Goal: Task Accomplishment & Management: Use online tool/utility

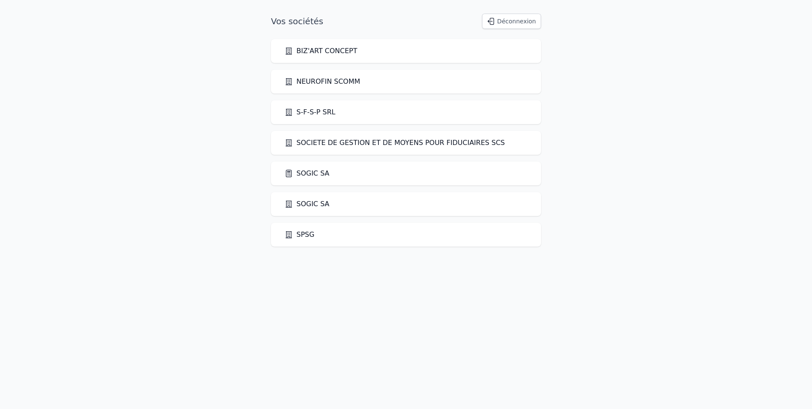
click at [321, 175] on link "SOGIC SA" at bounding box center [307, 173] width 45 height 10
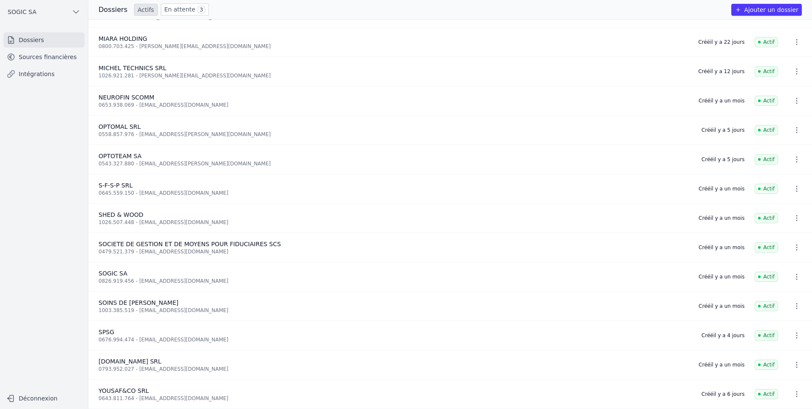
scroll to position [317, 0]
click at [59, 54] on link "Sources financières" at bounding box center [43, 56] width 81 height 15
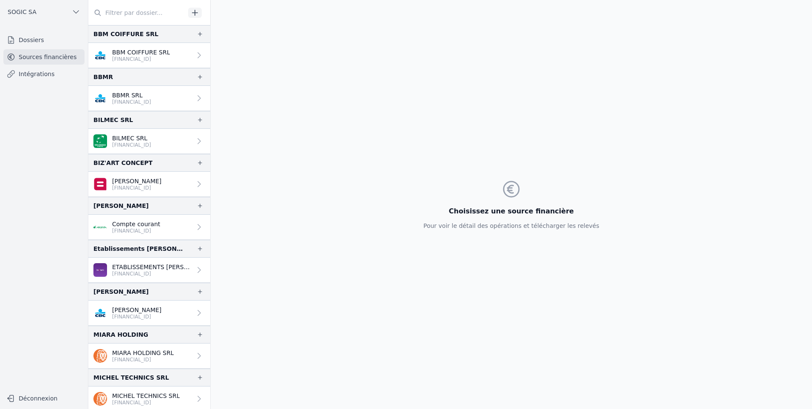
click at [197, 14] on icon "button" at bounding box center [195, 12] width 8 height 8
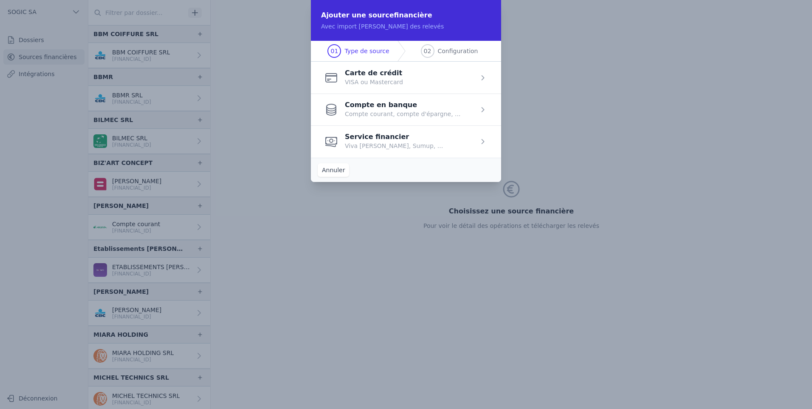
click at [393, 109] on span "button" at bounding box center [406, 109] width 190 height 32
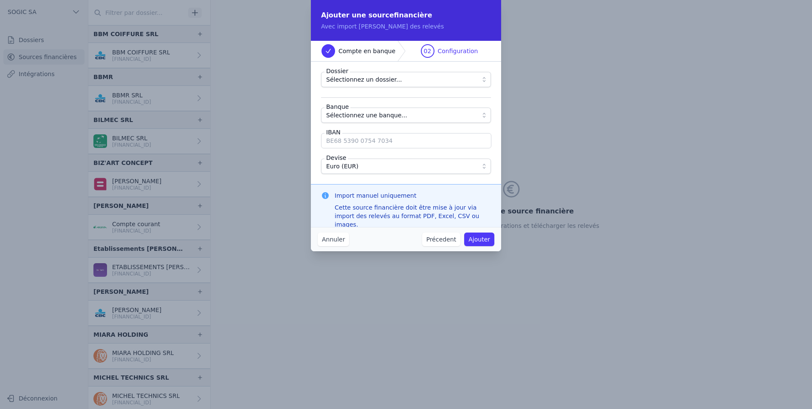
click at [358, 79] on span "Sélectionnez un dossier..." at bounding box center [364, 79] width 76 height 10
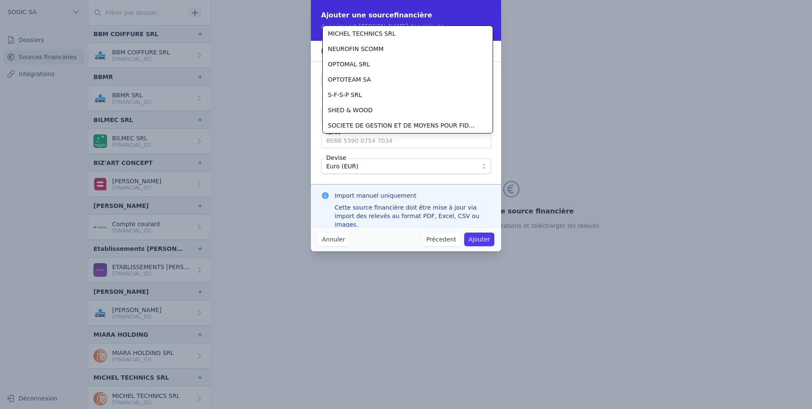
scroll to position [199, 0]
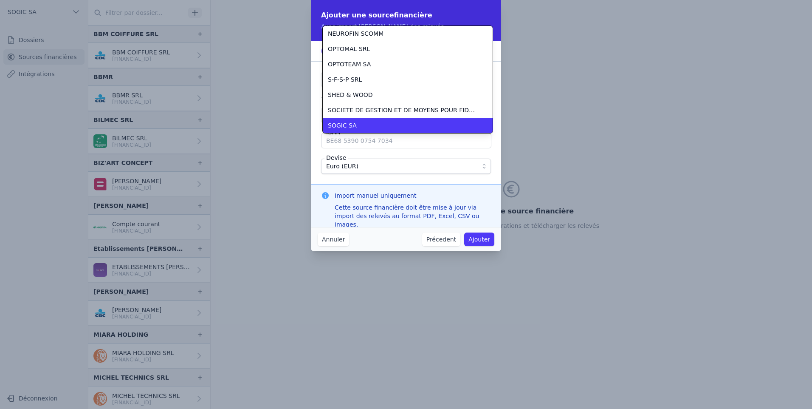
click at [361, 120] on li "SOGIC SA" at bounding box center [408, 125] width 170 height 15
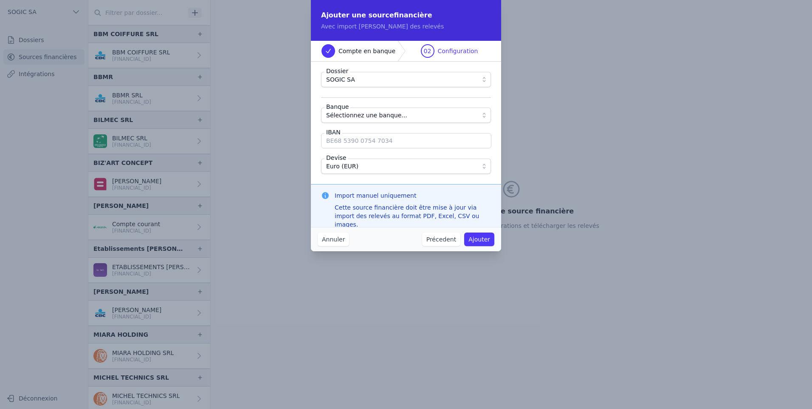
click at [349, 118] on span "Sélectionnez une banque..." at bounding box center [366, 115] width 81 height 10
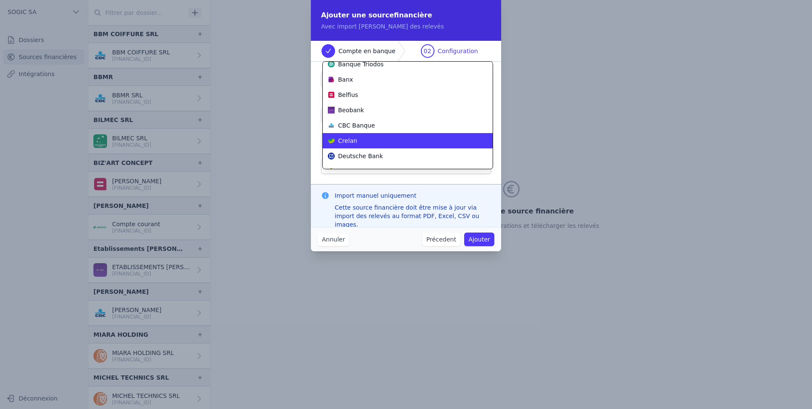
scroll to position [138, 0]
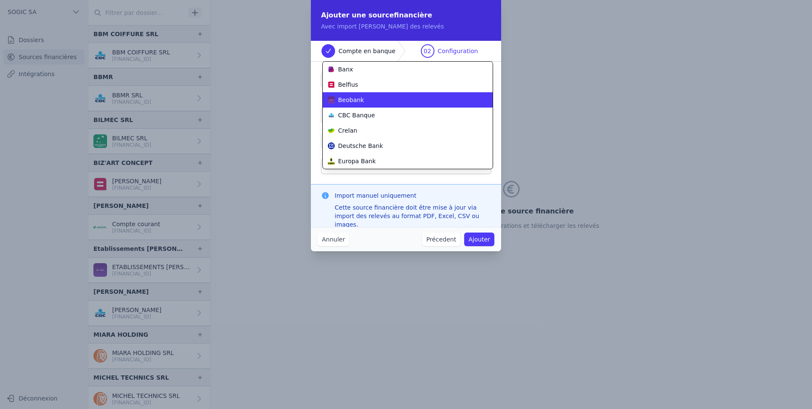
click at [358, 104] on li "Beobank" at bounding box center [408, 99] width 170 height 15
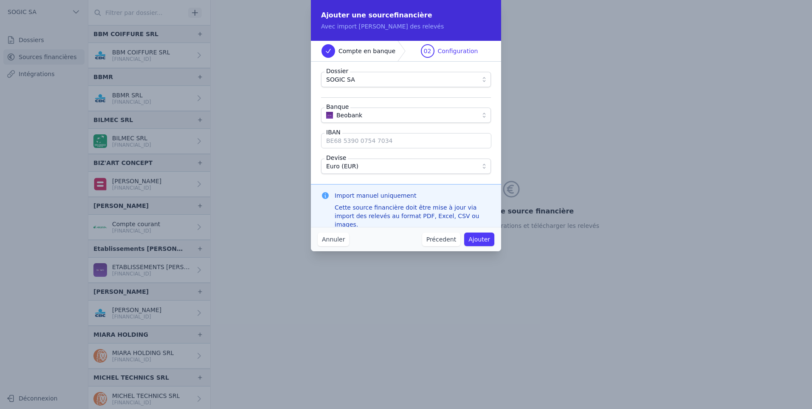
click at [355, 142] on input "IBAN" at bounding box center [406, 140] width 170 height 15
click at [351, 143] on input "IBAN" at bounding box center [406, 140] width 170 height 15
type input "[FINANCIAL_ID]"
click at [478, 239] on button "Ajouter" at bounding box center [479, 239] width 30 height 14
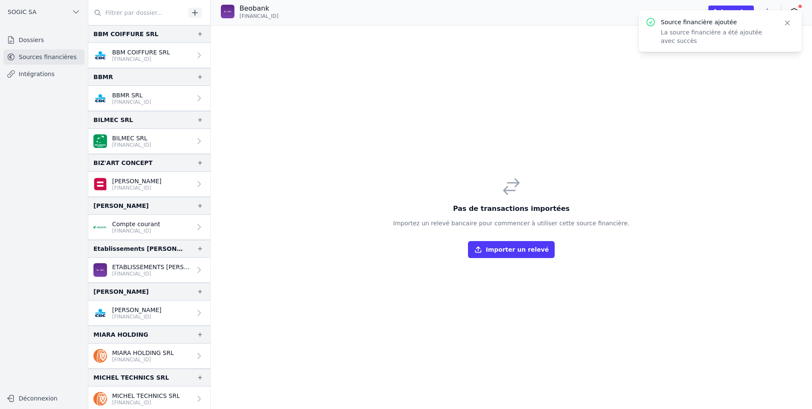
click at [513, 249] on button "Importer un relevé" at bounding box center [511, 249] width 87 height 17
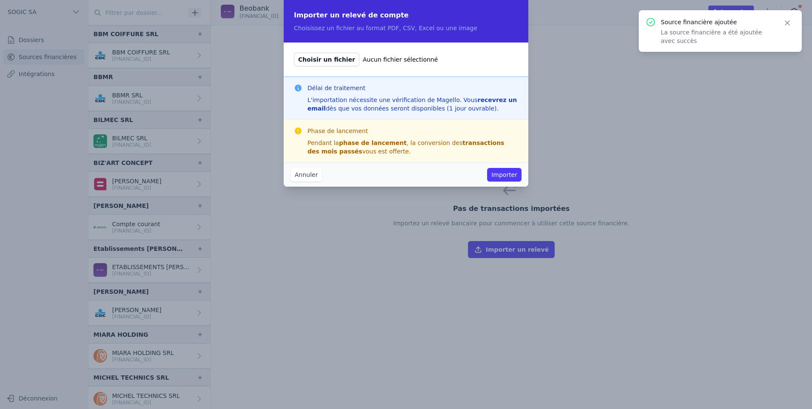
click at [319, 56] on span "Choisir un fichier" at bounding box center [326, 60] width 65 height 14
click at [294, 53] on input "Choisir un fichier Aucun fichier sélectionné" at bounding box center [294, 52] width 0 height 0
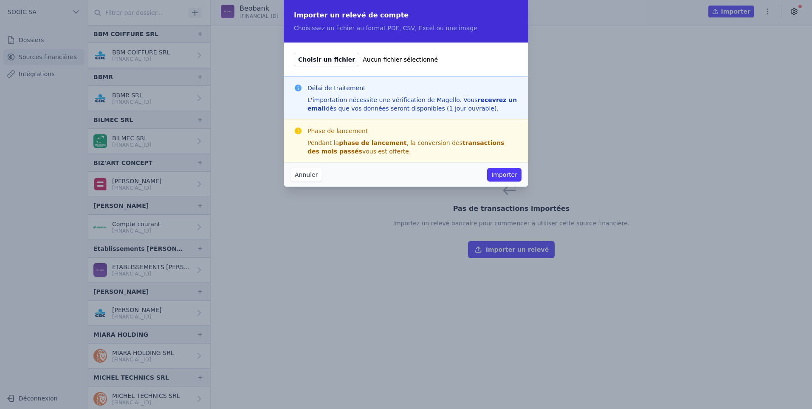
type input "C:\fakepath\Extrait de comptes [FINANCIAL_ID] COMPTE BUSINESS PACKAGE [PERSON_N…"
click at [504, 174] on button "Importer" at bounding box center [504, 175] width 34 height 14
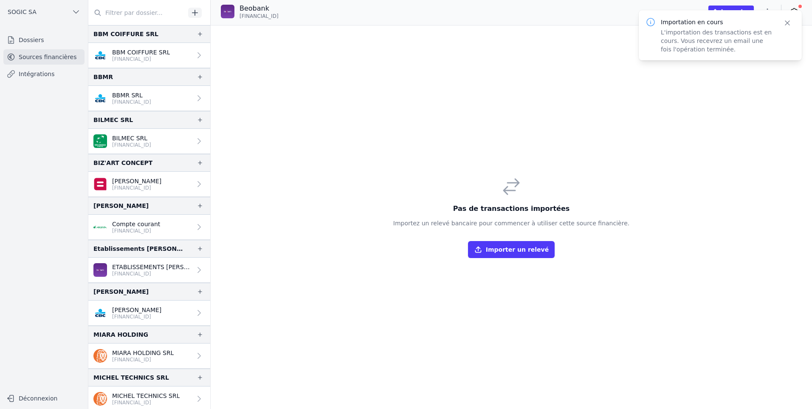
click at [498, 250] on button "Importer un relevé" at bounding box center [511, 249] width 87 height 17
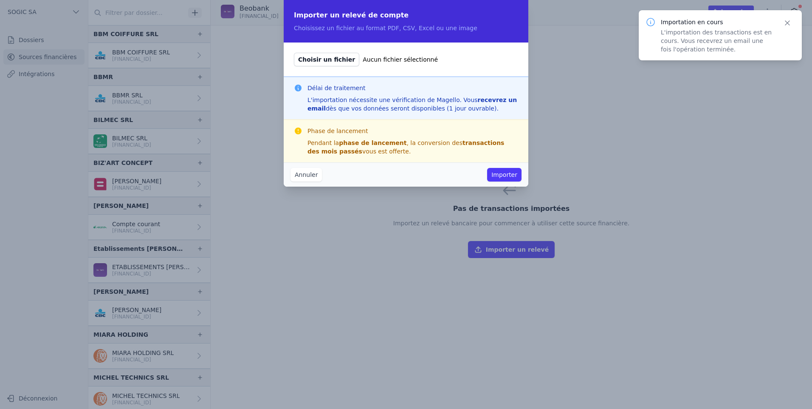
click at [332, 61] on span "Choisir un fichier" at bounding box center [326, 60] width 65 height 14
click at [294, 53] on input "Choisir un fichier Aucun fichier sélectionné" at bounding box center [294, 52] width 0 height 0
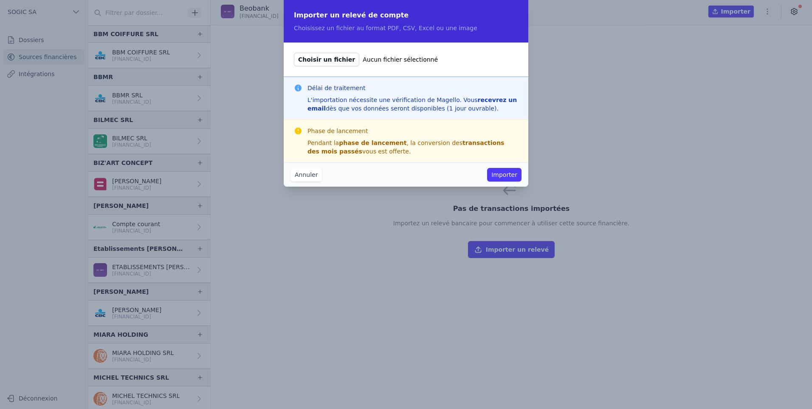
type input "C:\fakepath\Extrait de comptes [FINANCIAL_ID] COMPTE BUSINESS PACKAGE [PERSON_N…"
click at [506, 174] on button "Importer" at bounding box center [504, 175] width 34 height 14
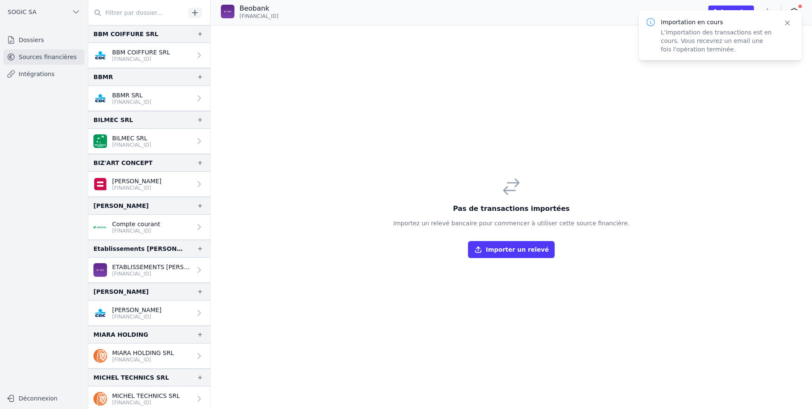
click at [492, 248] on button "Importer un relevé" at bounding box center [511, 249] width 87 height 17
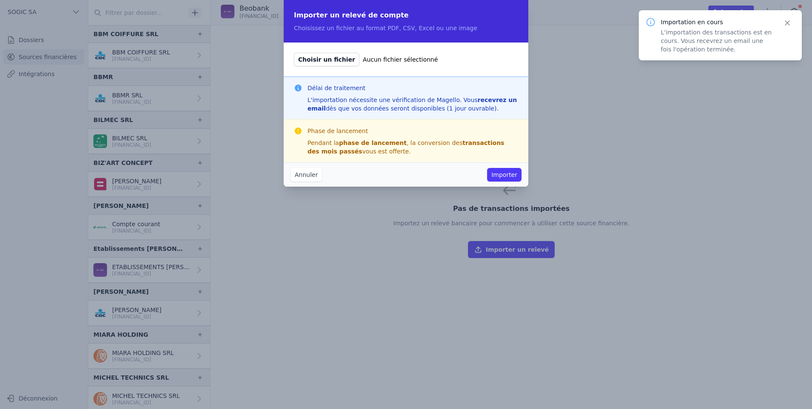
click at [324, 60] on span "Choisir un fichier" at bounding box center [326, 60] width 65 height 14
click at [294, 53] on input "Choisir un fichier Aucun fichier sélectionné" at bounding box center [294, 52] width 0 height 0
type input "C:\fakepath\Extrait de comptes [FINANCIAL_ID] COMPTE BUSINESS PACKAGE [PERSON_N…"
click at [505, 174] on button "Importer" at bounding box center [504, 175] width 34 height 14
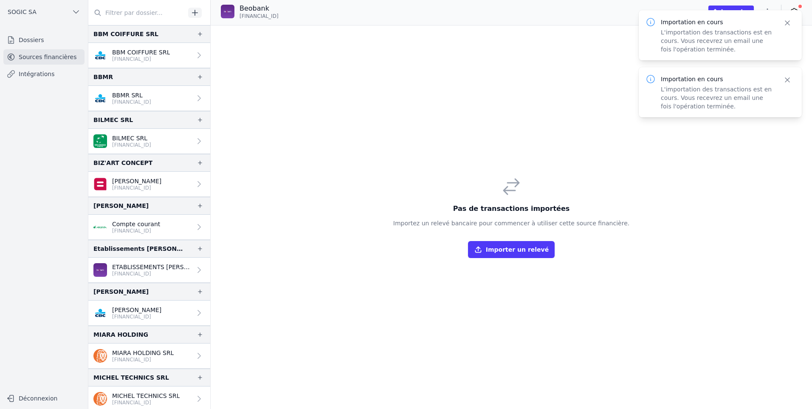
click at [508, 248] on button "Importer un relevé" at bounding box center [511, 249] width 87 height 17
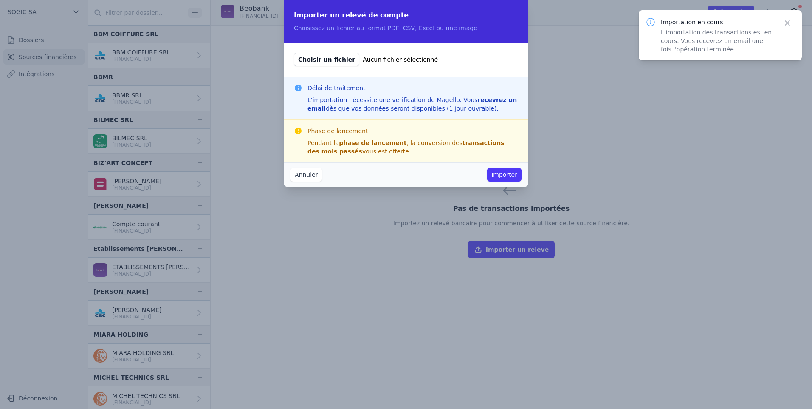
click at [323, 62] on span "Choisir un fichier" at bounding box center [326, 60] width 65 height 14
click at [294, 53] on input "Choisir un fichier Aucun fichier sélectionné" at bounding box center [294, 52] width 0 height 0
type input "C:\fakepath\Extrait de comptes [FINANCIAL_ID] COMPTE BUSINESS PACKAGE [PERSON_N…"
click at [504, 173] on button "Importer" at bounding box center [504, 175] width 34 height 14
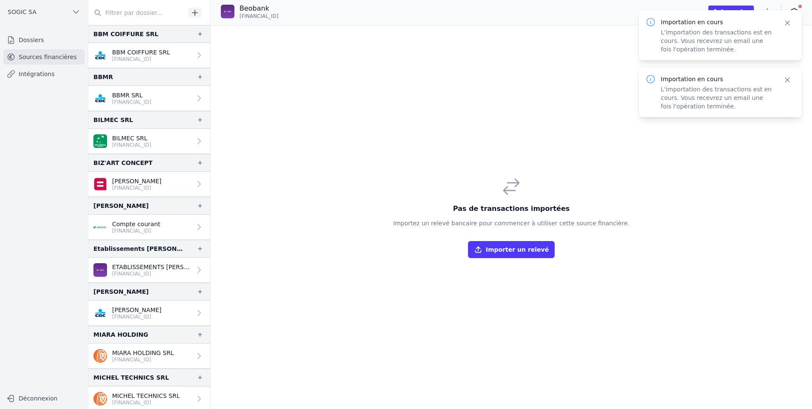
click at [504, 252] on button "Importer un relevé" at bounding box center [511, 249] width 87 height 17
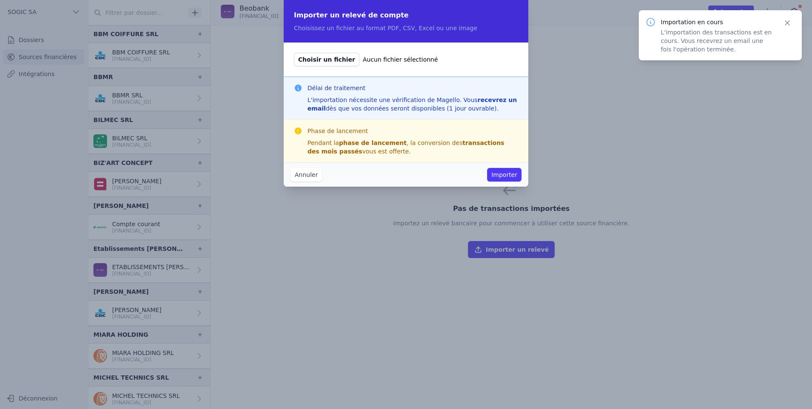
click at [330, 57] on span "Choisir un fichier" at bounding box center [326, 60] width 65 height 14
click at [294, 53] on input "Choisir un fichier Aucun fichier sélectionné" at bounding box center [294, 52] width 0 height 0
type input "C:\fakepath\Extrait de comptes [FINANCIAL_ID] COMPTE BUSINESS PACKAGE [PERSON_N…"
click at [501, 173] on button "Importer" at bounding box center [504, 175] width 34 height 14
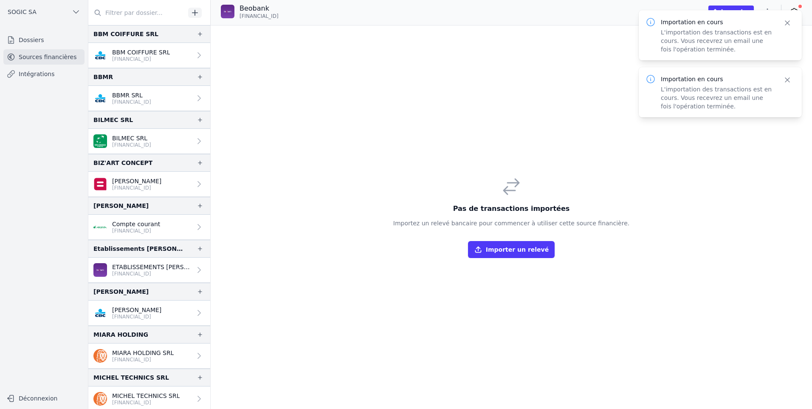
click at [500, 246] on button "Importer un relevé" at bounding box center [511, 249] width 87 height 17
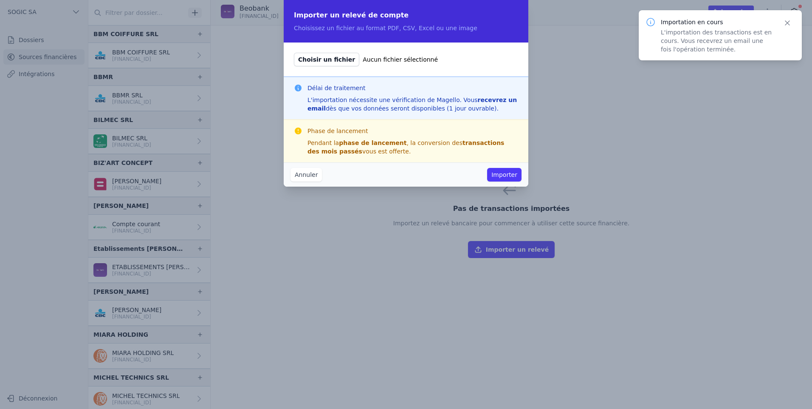
click at [317, 64] on span "Choisir un fichier" at bounding box center [326, 60] width 65 height 14
click at [294, 53] on input "Choisir un fichier Aucun fichier sélectionné" at bounding box center [294, 52] width 0 height 0
type input "C:\fakepath\Extrait de comptes [FINANCIAL_ID] COMPTE BUSINESS PACKAGE [PERSON_N…"
click at [509, 175] on button "Importer" at bounding box center [504, 175] width 34 height 14
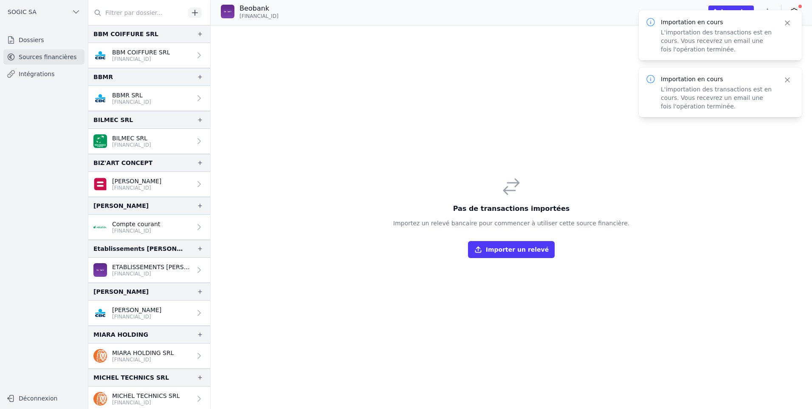
click at [503, 244] on button "Importer un relevé" at bounding box center [511, 249] width 87 height 17
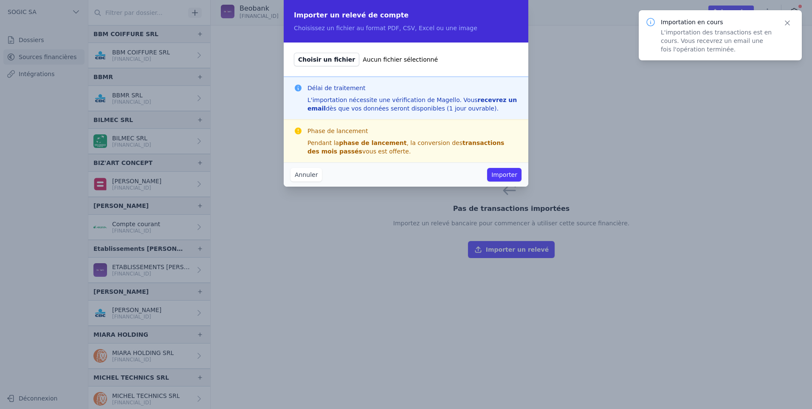
click at [314, 61] on span "Choisir un fichier" at bounding box center [326, 60] width 65 height 14
click at [294, 53] on input "Choisir un fichier Aucun fichier sélectionné" at bounding box center [294, 52] width 0 height 0
type input "C:\fakepath\Extrait de comptes [FINANCIAL_ID] COMPTE BUSINESS PACKAGE [PERSON_N…"
click at [504, 177] on button "Importer" at bounding box center [504, 175] width 34 height 14
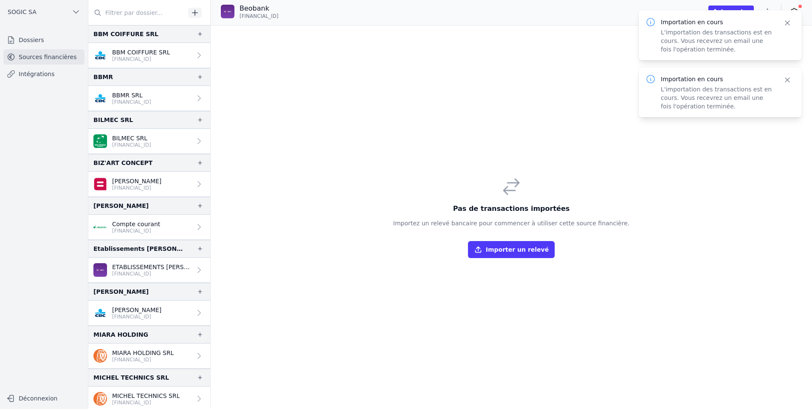
click at [523, 251] on button "Importer un relevé" at bounding box center [511, 249] width 87 height 17
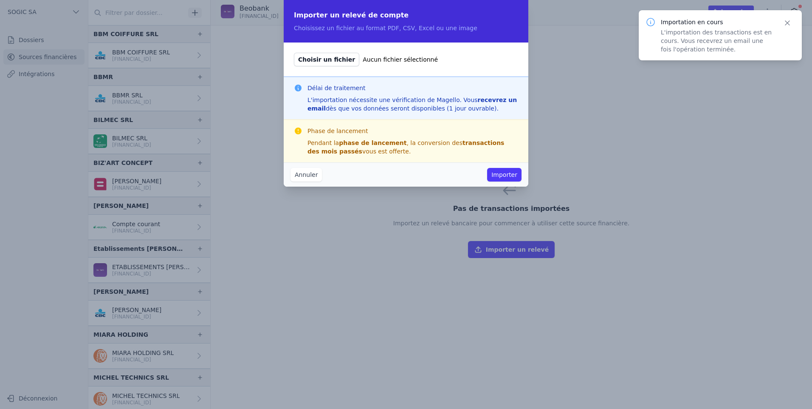
click at [327, 62] on span "Choisir un fichier" at bounding box center [326, 60] width 65 height 14
click at [294, 53] on input "Choisir un fichier Aucun fichier sélectionné" at bounding box center [294, 52] width 0 height 0
type input "C:\fakepath\Extrait de comptes [FINANCIAL_ID] COMPTE BUSINESS PACKAGE [PERSON_N…"
click at [495, 173] on button "Importer" at bounding box center [504, 175] width 34 height 14
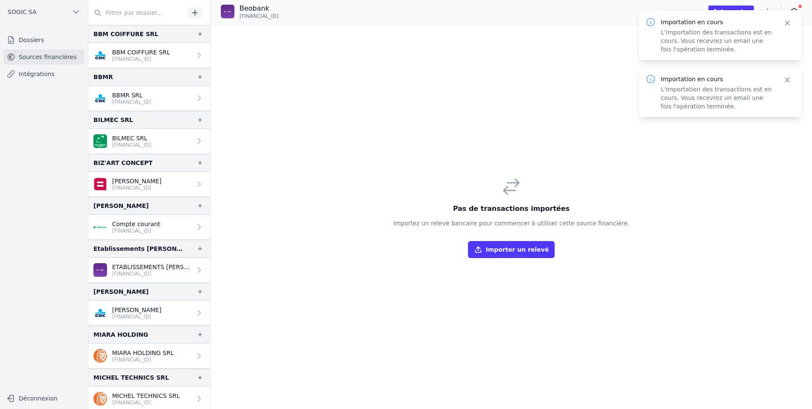
click at [520, 250] on button "Importer un relevé" at bounding box center [511, 249] width 87 height 17
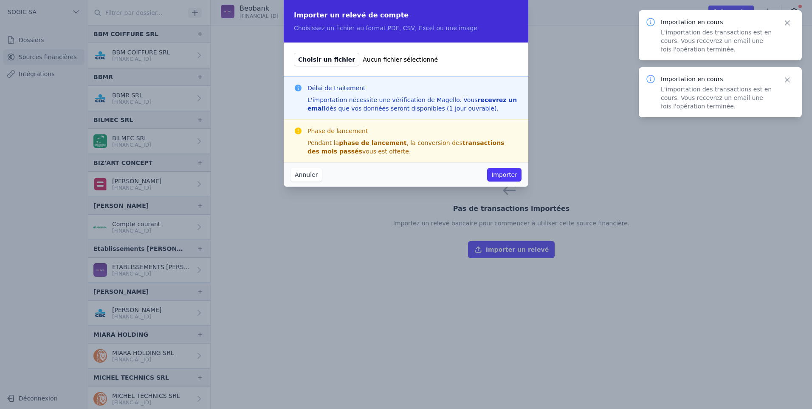
click at [330, 62] on span "Choisir un fichier" at bounding box center [326, 60] width 65 height 14
click at [294, 53] on input "Choisir un fichier Aucun fichier sélectionné" at bounding box center [294, 52] width 0 height 0
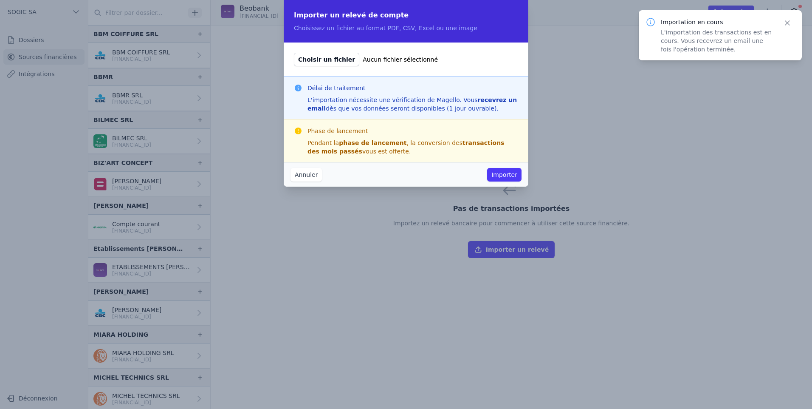
type input "C:\fakepath\Extrait de comptes [FINANCIAL_ID] COMPTE BUSINESS PACKAGE [PERSON_N…"
click at [500, 170] on button "Importer" at bounding box center [504, 175] width 34 height 14
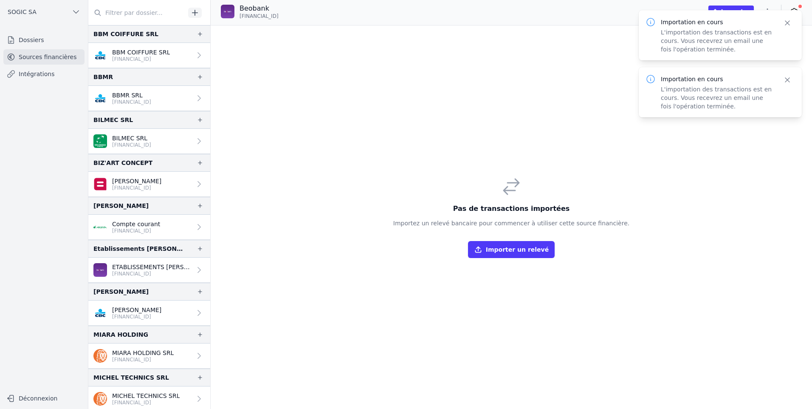
click at [503, 243] on button "Importer un relevé" at bounding box center [511, 249] width 87 height 17
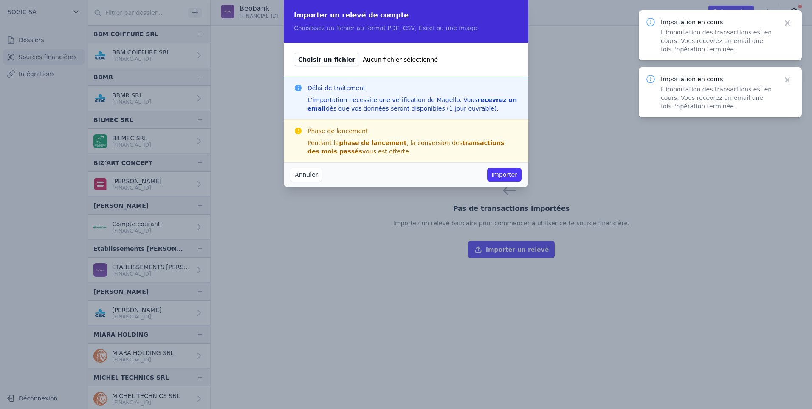
click at [323, 59] on span "Choisir un fichier" at bounding box center [326, 60] width 65 height 14
click at [294, 53] on input "Choisir un fichier Aucun fichier sélectionné" at bounding box center [294, 52] width 0 height 0
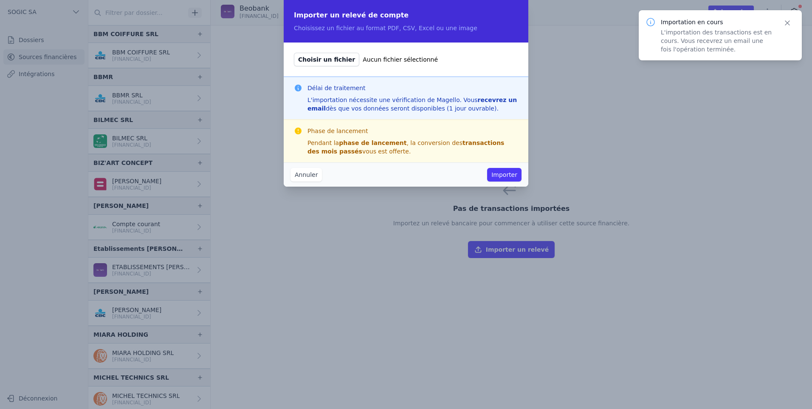
type input "C:\fakepath\Extrait de comptes [FINANCIAL_ID] COMPTE BUSINESS PACKAGE [PERSON_N…"
click at [504, 175] on button "Importer" at bounding box center [504, 175] width 34 height 14
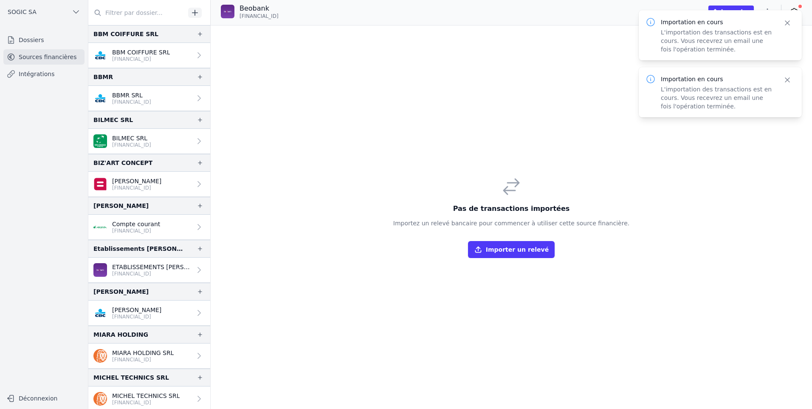
click at [505, 244] on button "Importer un relevé" at bounding box center [511, 249] width 87 height 17
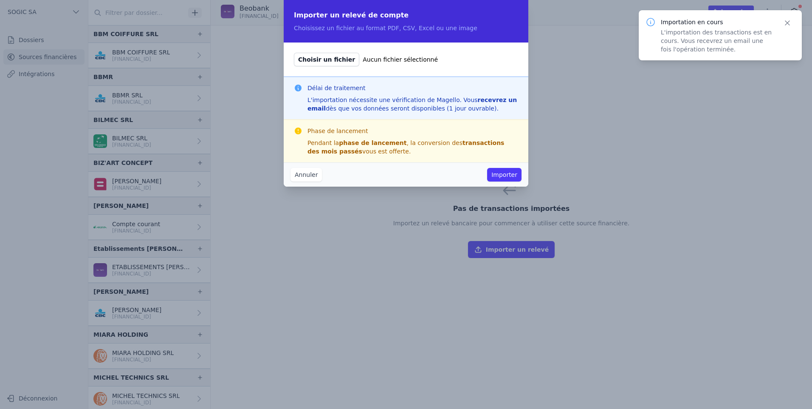
click at [322, 61] on span "Choisir un fichier" at bounding box center [326, 60] width 65 height 14
click at [294, 53] on input "Choisir un fichier Aucun fichier sélectionné" at bounding box center [294, 52] width 0 height 0
type input "C:\fakepath\Extrait de comptes [FINANCIAL_ID] COMPTE BUSINESS PACKAGE [PERSON_N…"
click at [505, 173] on button "Importer" at bounding box center [504, 175] width 34 height 14
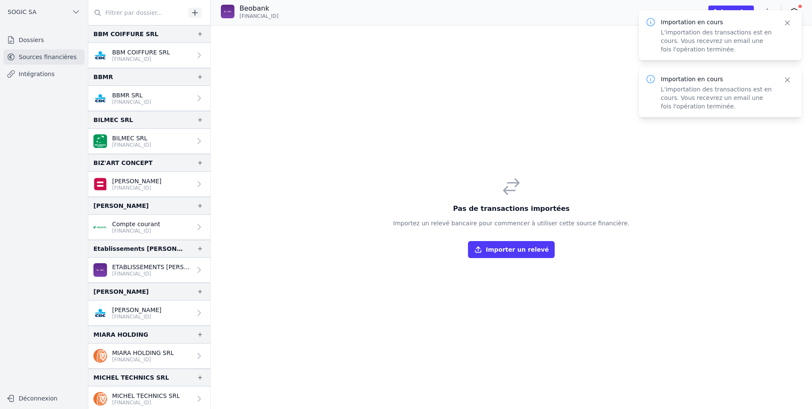
click at [527, 253] on button "Importer un relevé" at bounding box center [511, 249] width 87 height 17
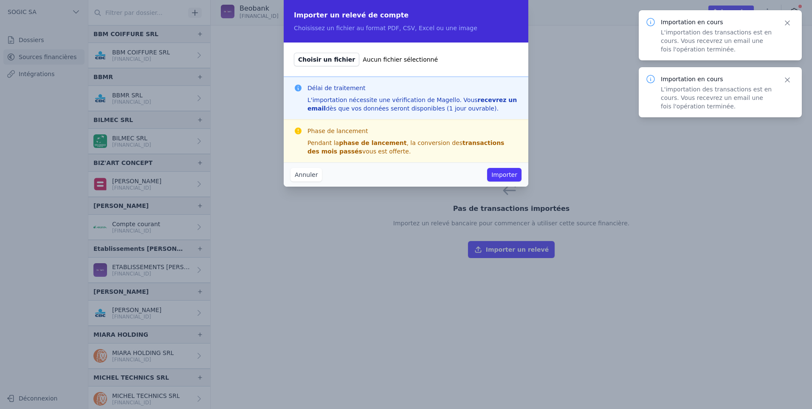
click at [329, 65] on span "Choisir un fichier" at bounding box center [326, 60] width 65 height 14
click at [294, 53] on input "Choisir un fichier Aucun fichier sélectionné" at bounding box center [294, 52] width 0 height 0
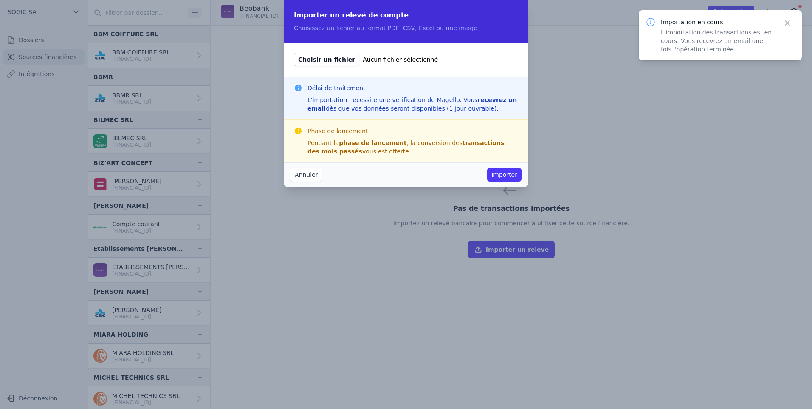
type input "C:\fakepath\Extrait de comptes [FINANCIAL_ID] COMPTE BUSINESS PACKAGE [PERSON_N…"
click at [508, 172] on button "Importer" at bounding box center [504, 175] width 34 height 14
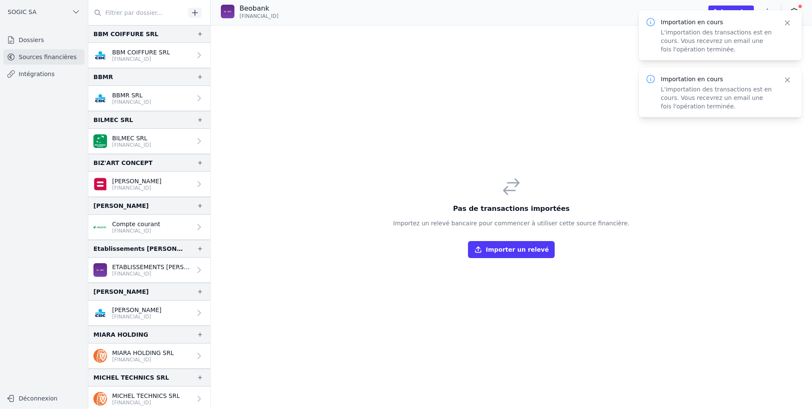
click at [519, 243] on button "Importer un relevé" at bounding box center [511, 249] width 87 height 17
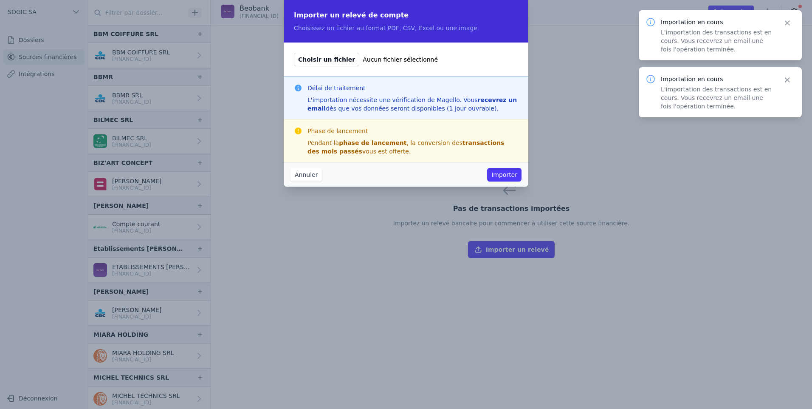
click at [327, 59] on span "Choisir un fichier" at bounding box center [326, 60] width 65 height 14
click at [294, 53] on input "Choisir un fichier Aucun fichier sélectionné" at bounding box center [294, 52] width 0 height 0
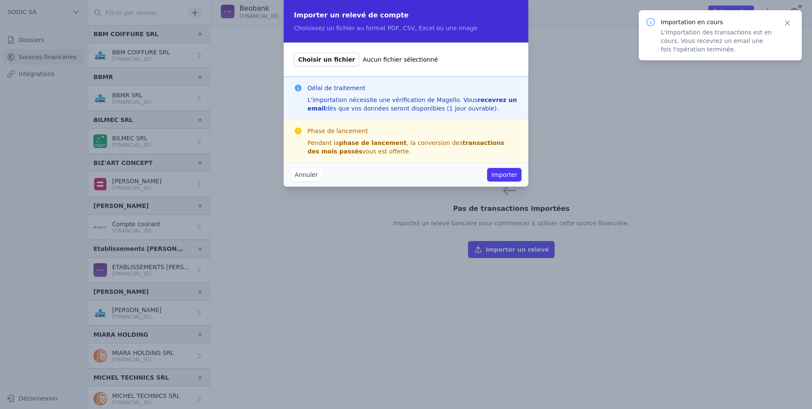
type input "C:\fakepath\FACTURE Compte [FINANCIAL_ID] COMPTE BUSINESS PACKAGE [PERSON_NAME]…"
click at [511, 173] on button "Importer" at bounding box center [504, 175] width 34 height 14
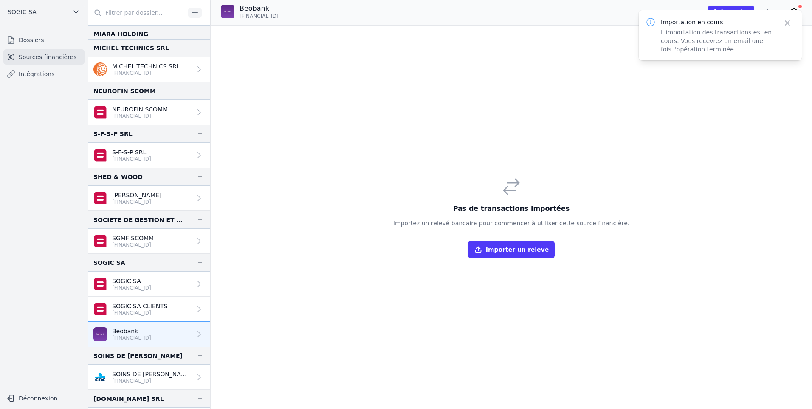
scroll to position [378, 0]
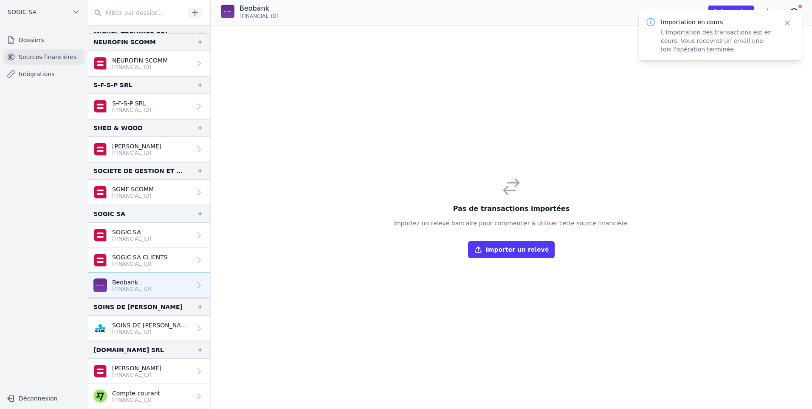
click at [198, 287] on icon at bounding box center [199, 285] width 8 height 8
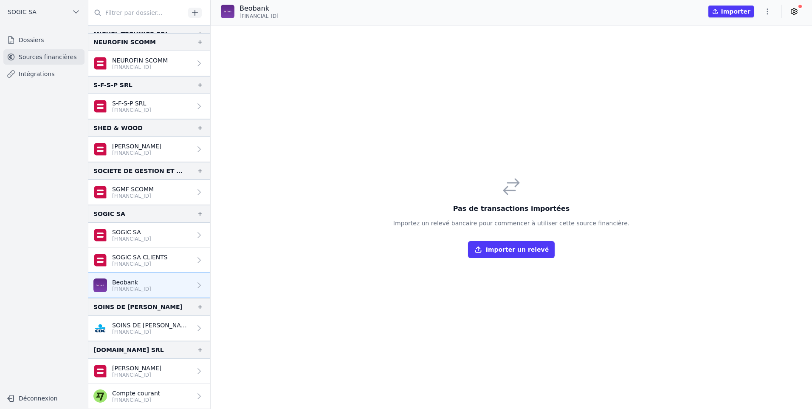
click at [46, 74] on link "Intégrations" at bounding box center [43, 73] width 81 height 15
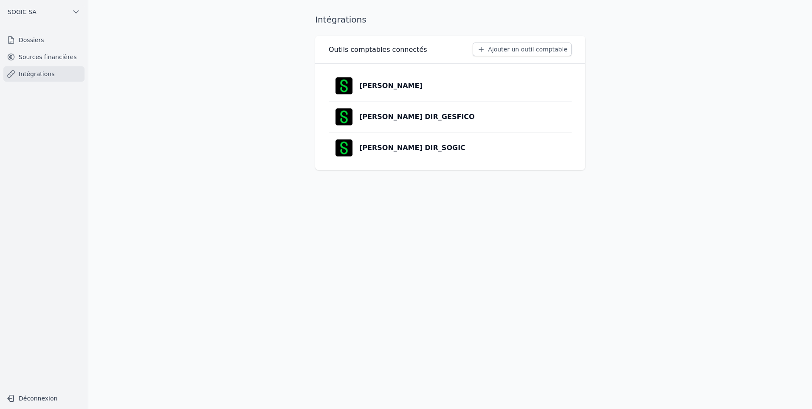
click at [381, 88] on p "[PERSON_NAME]" at bounding box center [390, 86] width 63 height 10
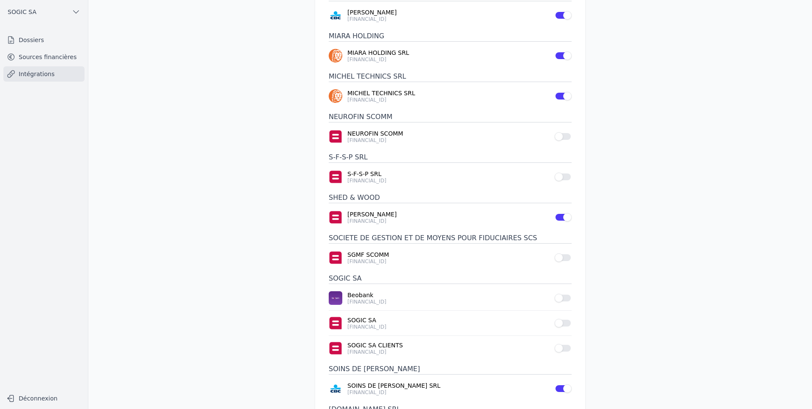
scroll to position [340, 0]
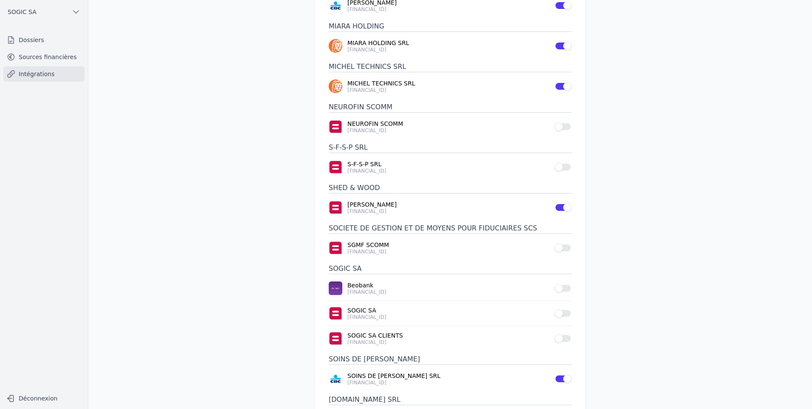
click at [564, 289] on button "Use setting" at bounding box center [563, 288] width 17 height 8
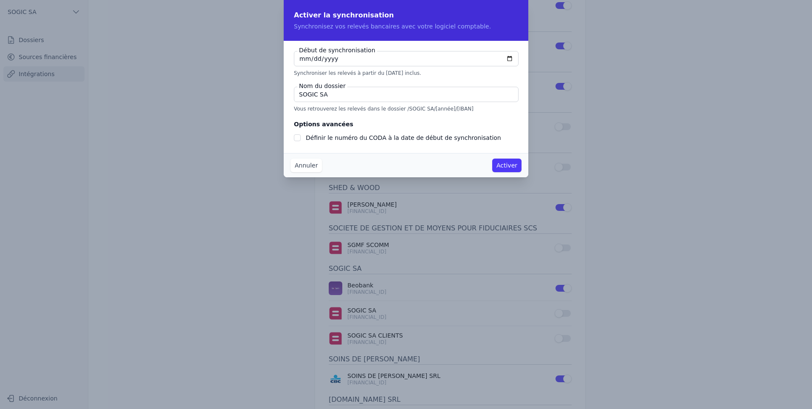
drag, startPoint x: 338, startPoint y: 95, endPoint x: 232, endPoint y: 82, distance: 107.0
click at [232, 82] on div "Activer la synchronisation Synchronisez vos relevés bancaires avec votre logici…" at bounding box center [406, 204] width 812 height 409
type input "Z"
checkbox input "false"
type input "[PERSON_NAME]"
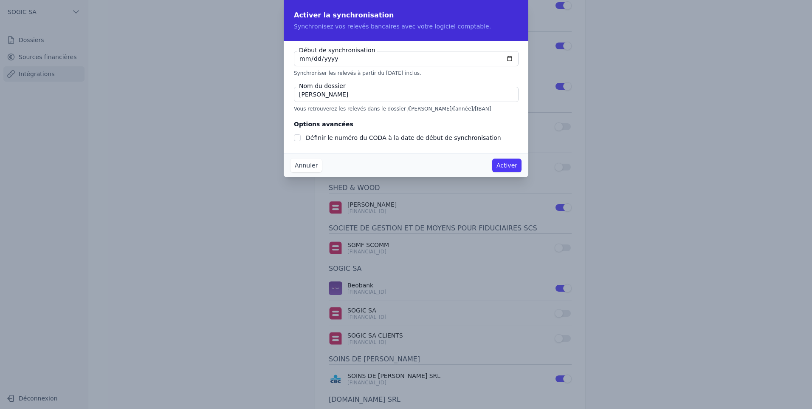
click at [339, 57] on input "[DATE]" at bounding box center [406, 58] width 225 height 15
type input "[DATE]"
click at [507, 165] on button "Activer" at bounding box center [506, 165] width 29 height 14
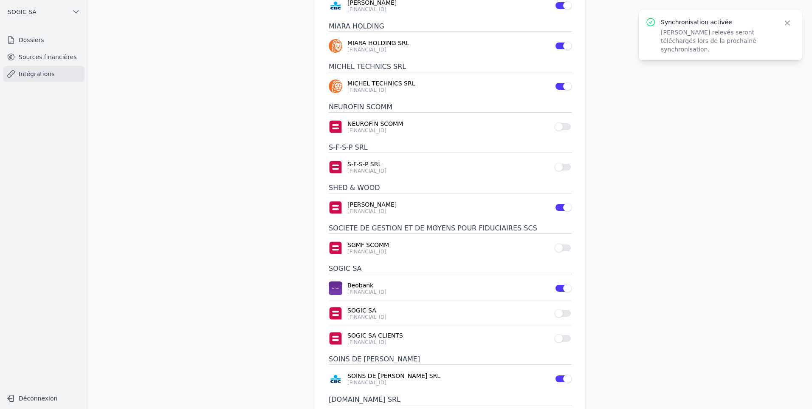
click at [40, 62] on link "Sources financières" at bounding box center [43, 56] width 81 height 15
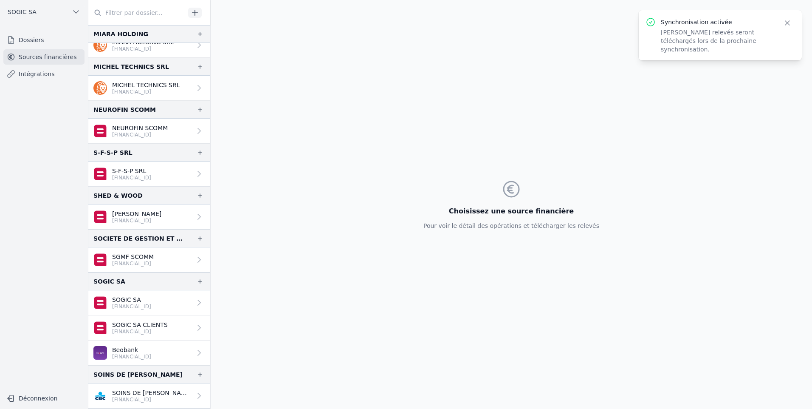
scroll to position [378, 0]
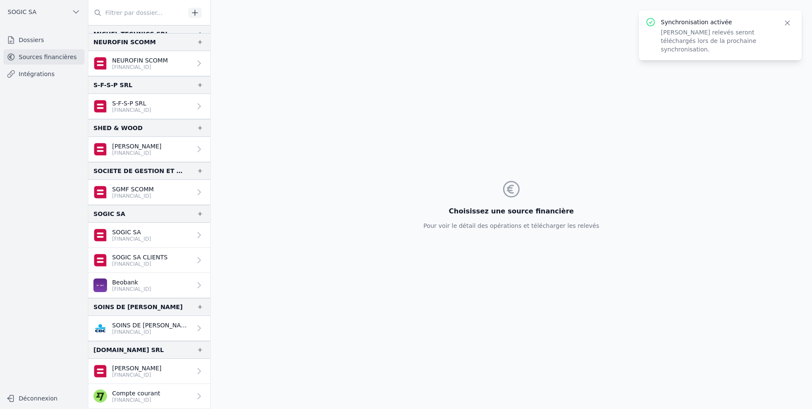
click at [119, 282] on p "Beobank" at bounding box center [131, 282] width 39 height 8
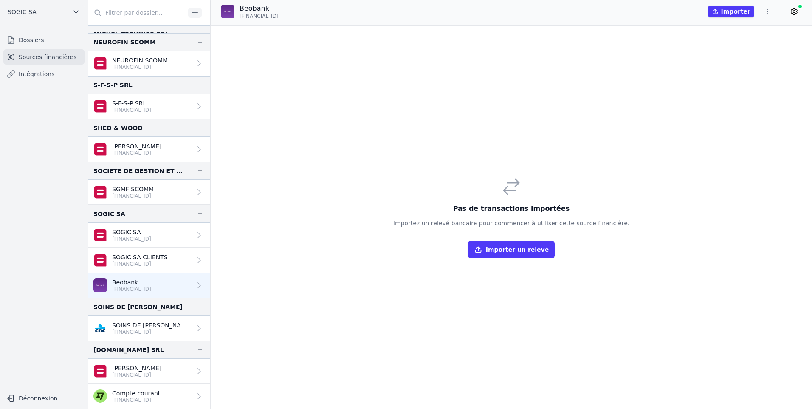
click at [733, 12] on button "Importer" at bounding box center [731, 12] width 45 height 12
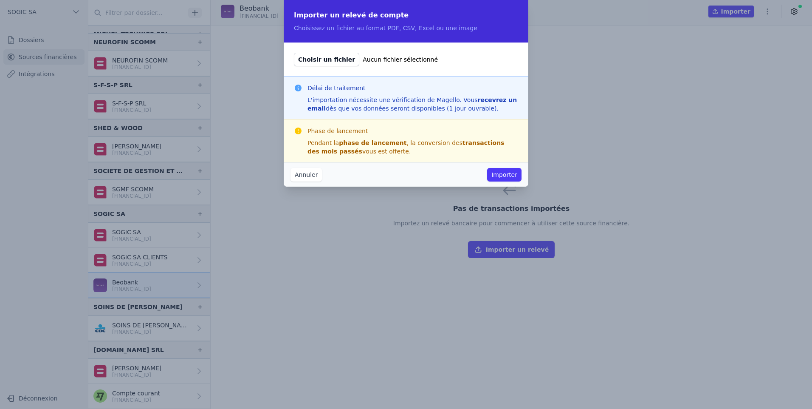
click at [315, 178] on button "Annuler" at bounding box center [306, 175] width 31 height 14
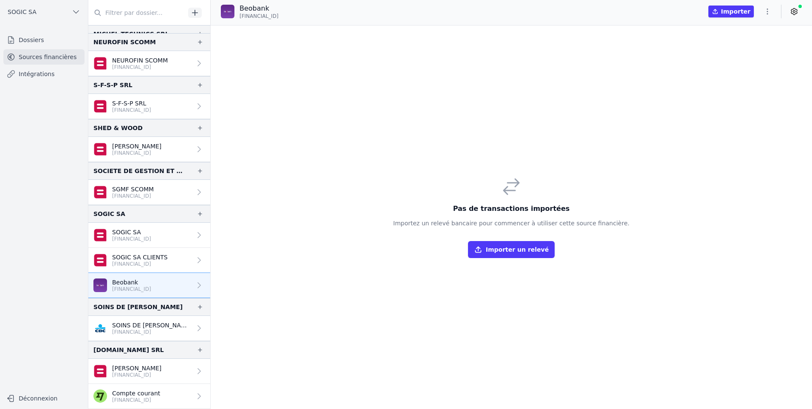
click at [765, 13] on icon "button" at bounding box center [768, 11] width 8 height 8
click at [546, 65] on div at bounding box center [406, 204] width 812 height 409
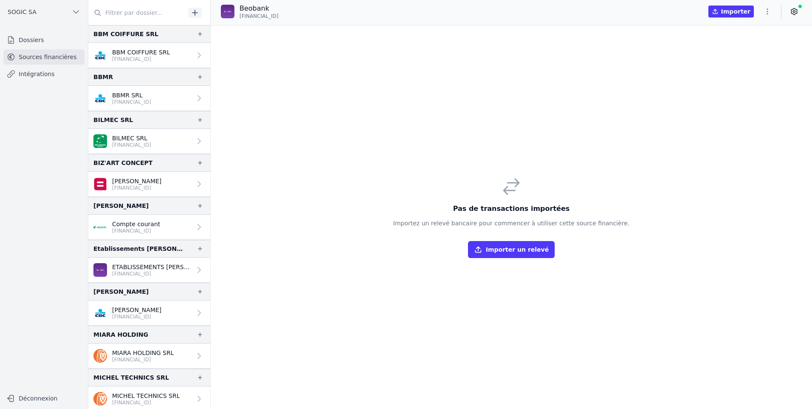
click at [38, 74] on link "Intégrations" at bounding box center [43, 73] width 81 height 15
